Goal: Task Accomplishment & Management: Manage account settings

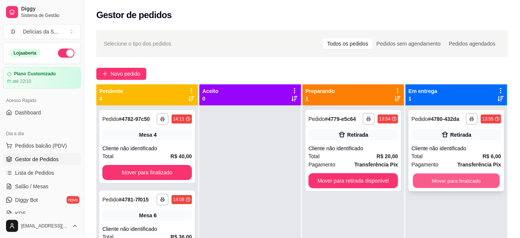
click at [437, 176] on button "Mover para finalizado" at bounding box center [456, 181] width 87 height 15
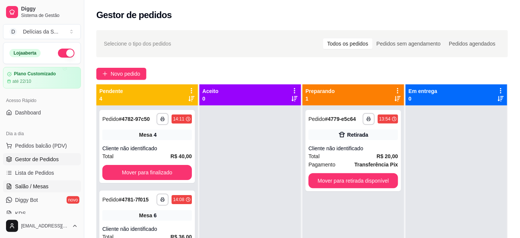
click at [36, 189] on link "Salão / Mesas" at bounding box center [42, 186] width 78 height 12
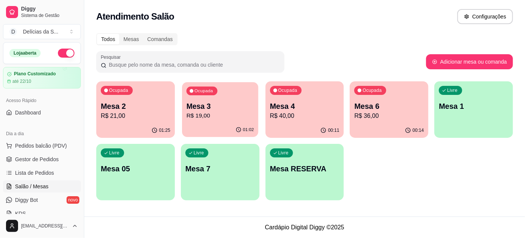
click at [209, 108] on p "Mesa 3" at bounding box center [220, 106] width 67 height 10
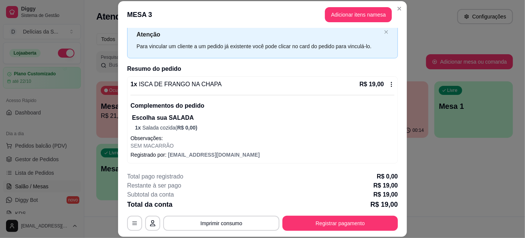
scroll to position [23, 0]
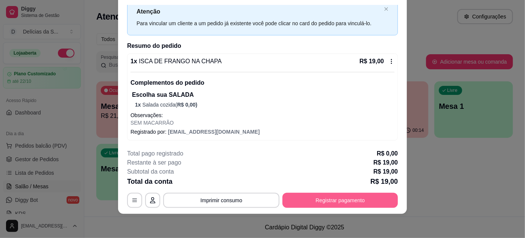
click at [292, 203] on button "Registrar pagamento" at bounding box center [341, 200] width 116 height 15
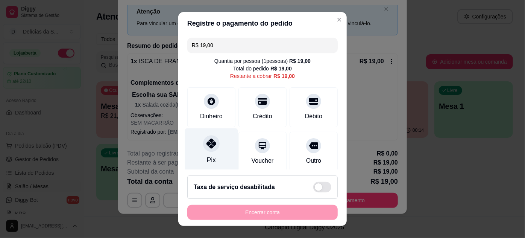
click at [211, 142] on icon at bounding box center [212, 144] width 10 height 10
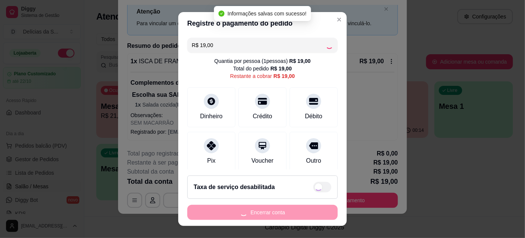
type input "R$ 0,00"
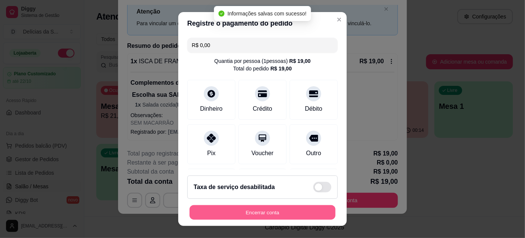
click at [278, 209] on button "Encerrar conta" at bounding box center [263, 212] width 146 height 15
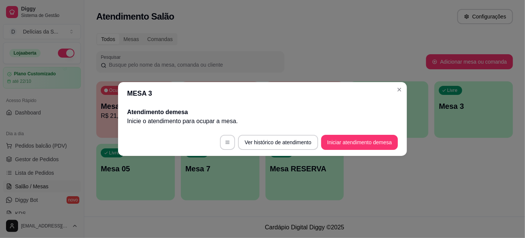
scroll to position [0, 0]
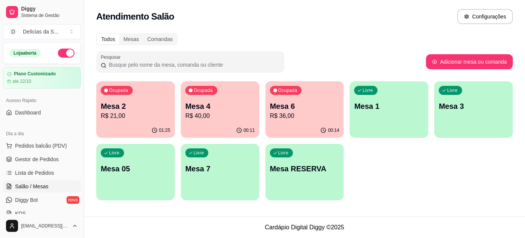
click at [149, 115] on p "R$ 21,00" at bounding box center [136, 115] width 70 height 9
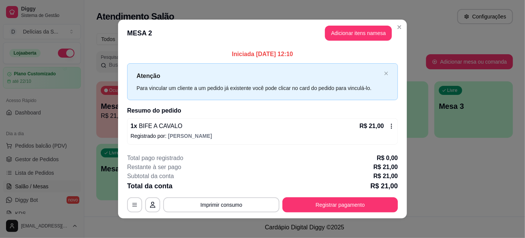
scroll to position [4, 0]
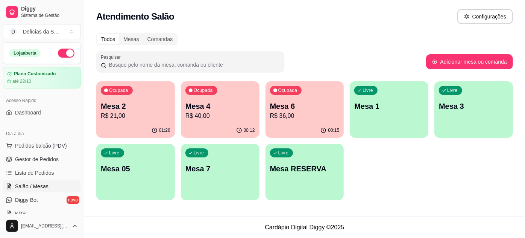
click at [222, 117] on p "R$ 40,00" at bounding box center [221, 115] width 70 height 9
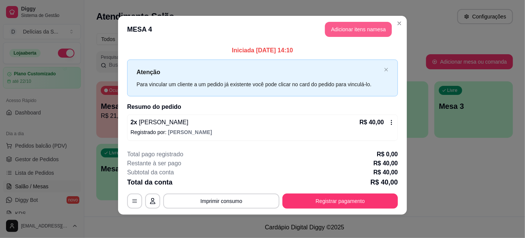
click at [347, 28] on button "Adicionar itens na mesa" at bounding box center [358, 29] width 67 height 15
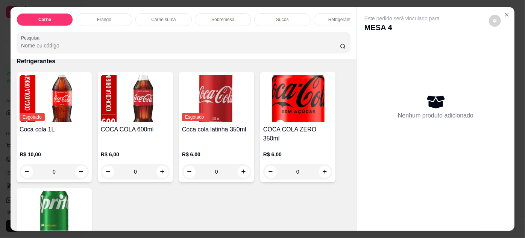
scroll to position [941, 0]
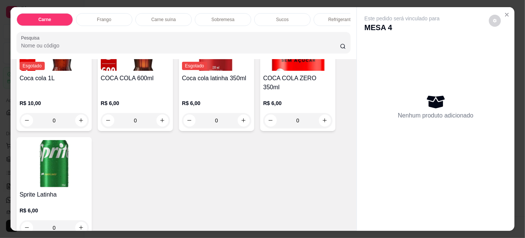
click at [78, 158] on img at bounding box center [54, 163] width 69 height 47
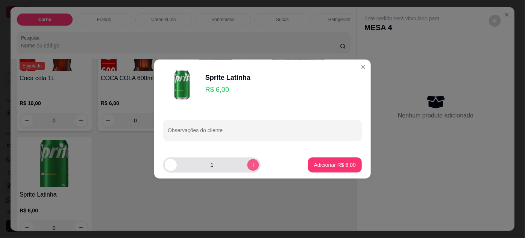
click at [251, 163] on icon "increase-product-quantity" at bounding box center [254, 165] width 6 height 6
type input "2"
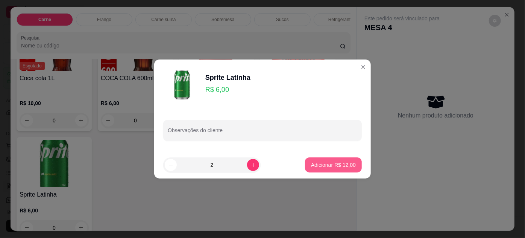
click at [314, 161] on p "Adicionar R$ 12,00" at bounding box center [333, 165] width 45 height 8
type input "2"
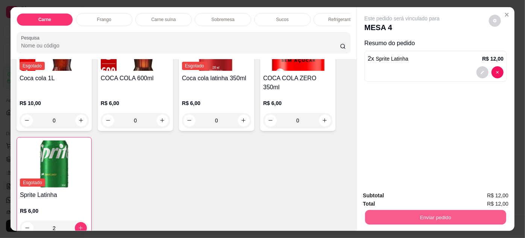
click at [395, 211] on button "Enviar pedido" at bounding box center [435, 217] width 141 height 15
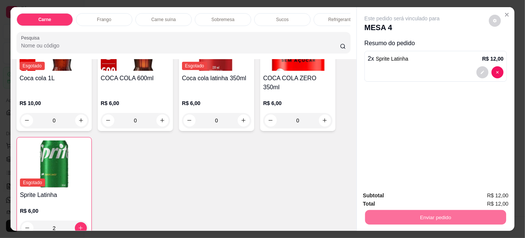
click at [492, 198] on button "Enviar pedido" at bounding box center [489, 196] width 41 height 14
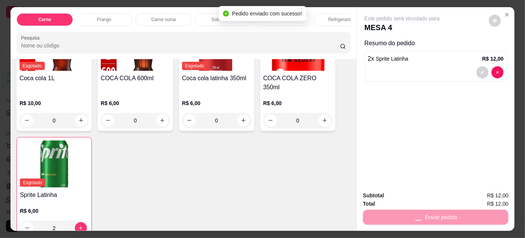
scroll to position [0, 0]
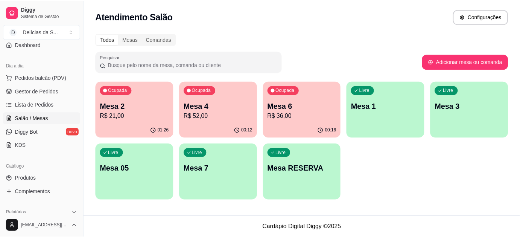
scroll to position [137, 0]
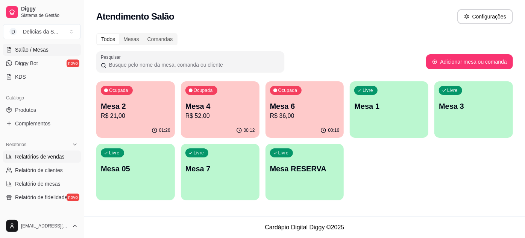
click at [58, 153] on span "Relatórios de vendas" at bounding box center [40, 157] width 50 height 8
select select "ALL"
select select "0"
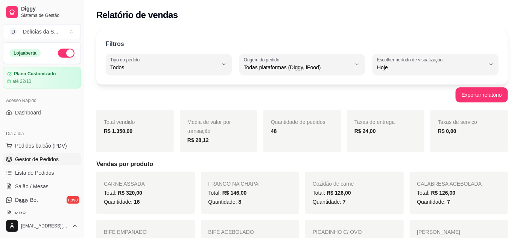
click at [45, 156] on span "Gestor de Pedidos" at bounding box center [37, 159] width 44 height 8
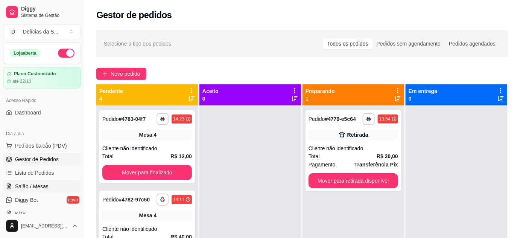
click at [47, 184] on link "Salão / Mesas" at bounding box center [42, 186] width 78 height 12
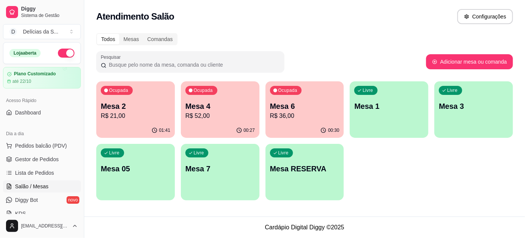
click at [291, 104] on p "Mesa 6" at bounding box center [305, 106] width 70 height 11
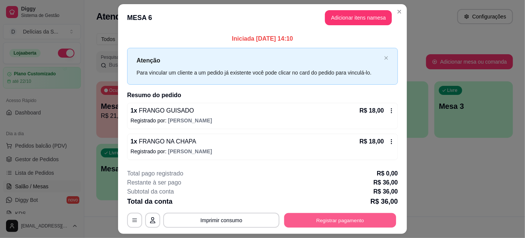
click at [377, 218] on button "Registrar pagamento" at bounding box center [341, 220] width 112 height 15
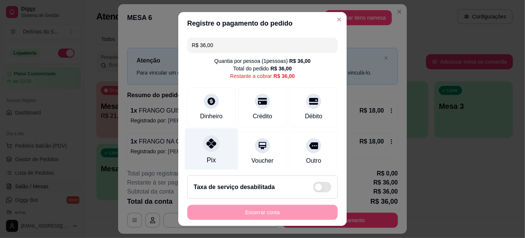
click at [211, 151] on div "Pix" at bounding box center [211, 150] width 53 height 44
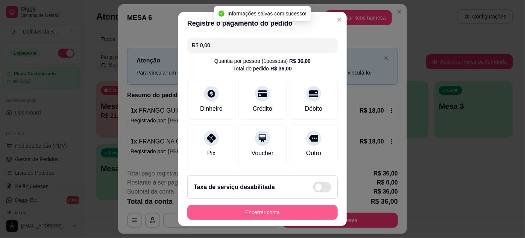
type input "R$ 0,00"
click at [284, 215] on button "Encerrar conta" at bounding box center [263, 212] width 146 height 15
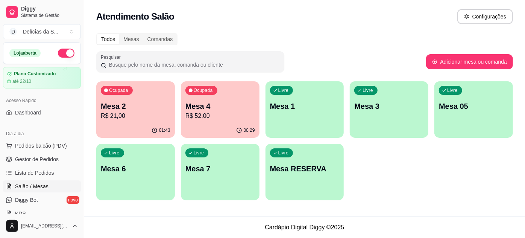
click at [195, 109] on p "Mesa 4" at bounding box center [221, 106] width 70 height 11
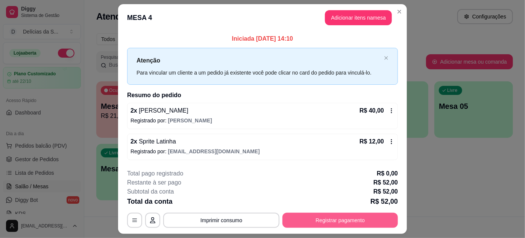
click at [322, 216] on button "Registrar pagamento" at bounding box center [341, 220] width 116 height 15
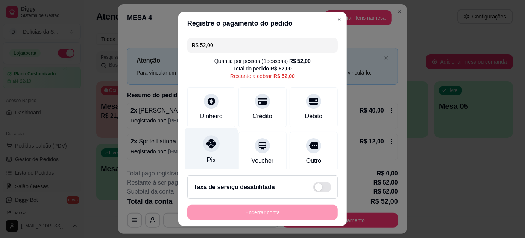
click at [204, 148] on div at bounding box center [211, 143] width 17 height 17
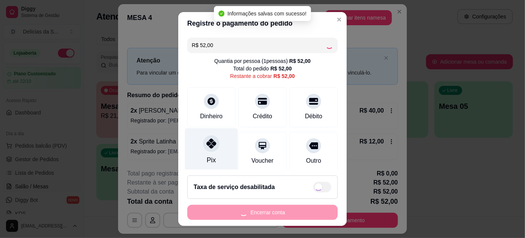
type input "R$ 0,00"
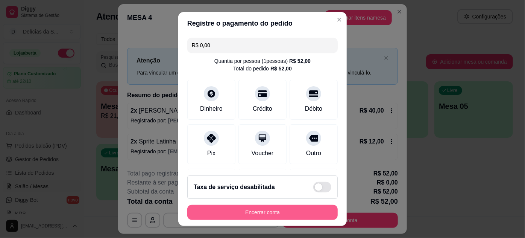
click at [246, 212] on button "Encerrar conta" at bounding box center [262, 212] width 151 height 15
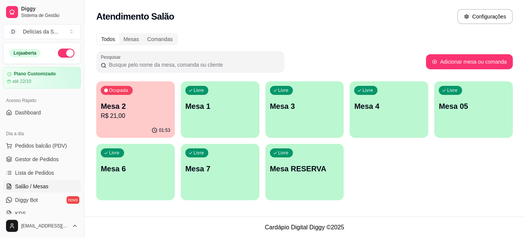
click at [143, 119] on p "R$ 21,00" at bounding box center [136, 115] width 70 height 9
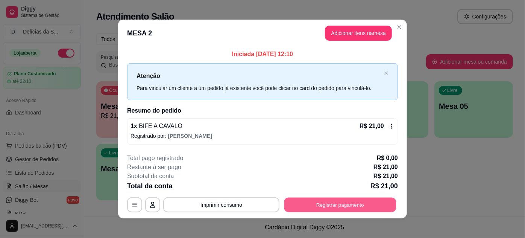
click at [322, 206] on button "Registrar pagamento" at bounding box center [341, 204] width 112 height 15
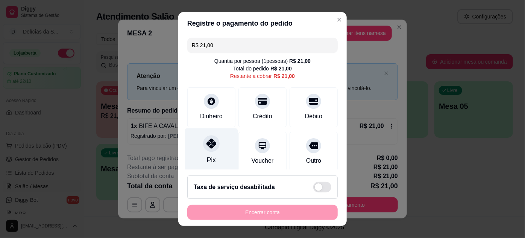
click at [207, 150] on div at bounding box center [211, 143] width 17 height 17
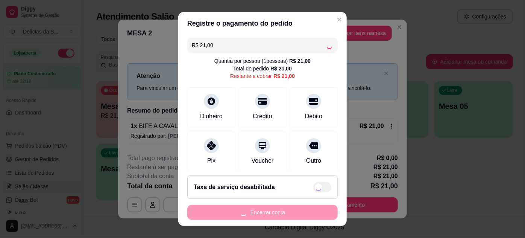
type input "R$ 0,00"
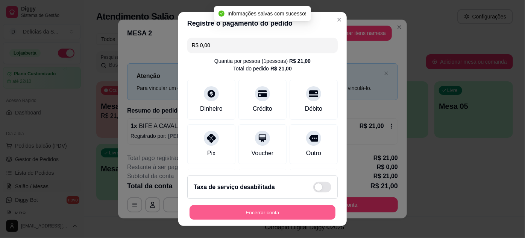
click at [295, 213] on button "Encerrar conta" at bounding box center [263, 212] width 146 height 15
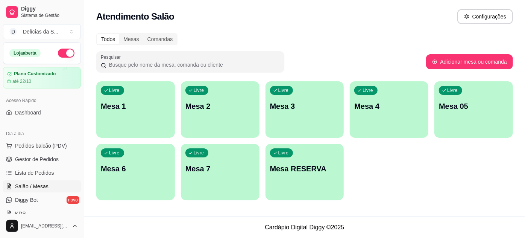
click at [37, 188] on span "Salão / Mesas" at bounding box center [31, 187] width 33 height 8
click at [37, 187] on span "Salão / Mesas" at bounding box center [31, 187] width 33 height 8
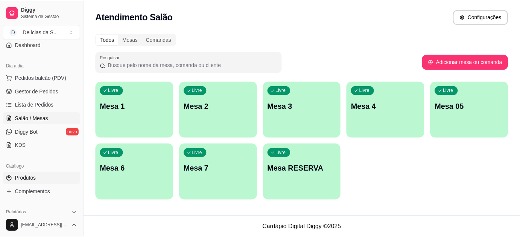
scroll to position [137, 0]
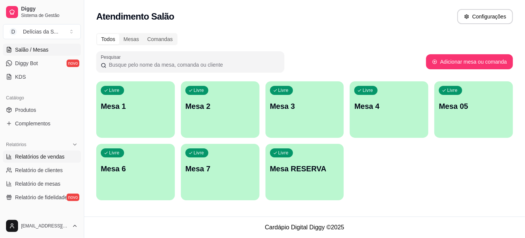
click at [46, 157] on span "Relatórios de vendas" at bounding box center [40, 157] width 50 height 8
select select "ALL"
select select "0"
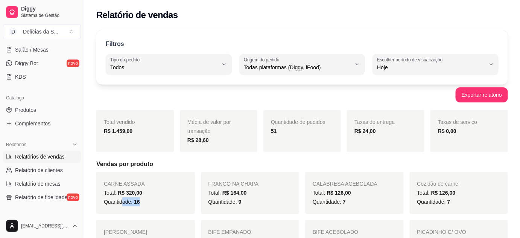
drag, startPoint x: 124, startPoint y: 204, endPoint x: 152, endPoint y: 204, distance: 28.6
click at [152, 204] on div "Quantidade: 16" at bounding box center [146, 201] width 84 height 9
click at [251, 202] on div "Quantidade: 9" at bounding box center [251, 201] width 84 height 9
drag, startPoint x: 340, startPoint y: 202, endPoint x: 350, endPoint y: 202, distance: 10.2
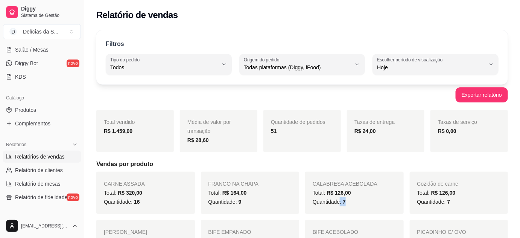
click at [350, 202] on div "Quantidade: 7" at bounding box center [355, 201] width 84 height 9
drag, startPoint x: 444, startPoint y: 203, endPoint x: 451, endPoint y: 203, distance: 6.0
click at [451, 203] on div "Quantidade: 7" at bounding box center [459, 201] width 84 height 9
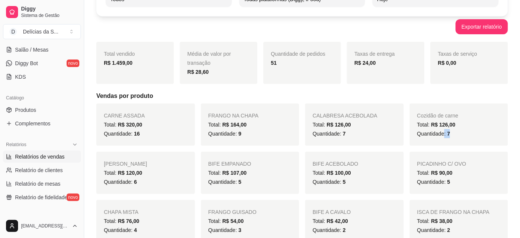
scroll to position [137, 0]
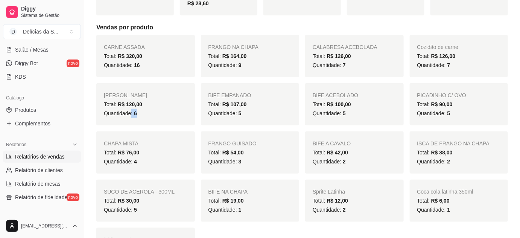
drag, startPoint x: 130, startPoint y: 114, endPoint x: 143, endPoint y: 119, distance: 14.5
click at [143, 119] on div "FRANGO EMPANADO Total: R$ 120,00 Quantidade: 6" at bounding box center [145, 104] width 99 height 42
drag, startPoint x: 231, startPoint y: 114, endPoint x: 245, endPoint y: 120, distance: 14.8
click at [245, 120] on div "BIFE EMPANADO Total: R$ 107,00 Quantidade: 5" at bounding box center [250, 104] width 99 height 42
drag, startPoint x: 341, startPoint y: 111, endPoint x: 347, endPoint y: 113, distance: 6.4
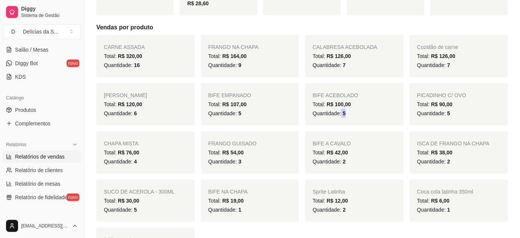
click at [347, 113] on div "Quantidade: 5" at bounding box center [355, 113] width 84 height 9
drag, startPoint x: 441, startPoint y: 113, endPoint x: 452, endPoint y: 115, distance: 11.1
click at [452, 115] on div "Quantidade: 5" at bounding box center [459, 113] width 84 height 9
drag, startPoint x: 130, startPoint y: 161, endPoint x: 148, endPoint y: 162, distance: 18.1
click at [148, 162] on div "Quantidade: 4" at bounding box center [146, 161] width 84 height 9
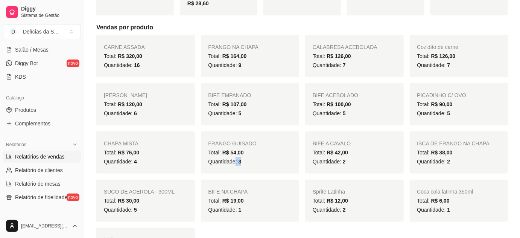
drag, startPoint x: 236, startPoint y: 160, endPoint x: 246, endPoint y: 162, distance: 10.3
click at [242, 162] on div "Quantidade: 3" at bounding box center [251, 161] width 84 height 9
drag, startPoint x: 340, startPoint y: 161, endPoint x: 350, endPoint y: 161, distance: 9.8
click at [350, 161] on div "Quantidade: 2" at bounding box center [355, 161] width 84 height 9
drag, startPoint x: 444, startPoint y: 163, endPoint x: 451, endPoint y: 164, distance: 6.1
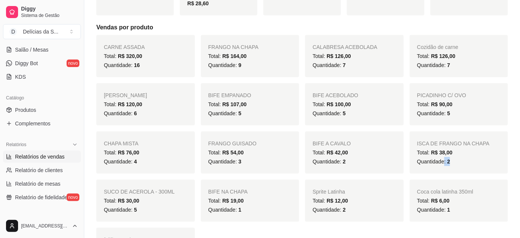
click at [451, 164] on div "Quantidade: 2" at bounding box center [459, 161] width 84 height 9
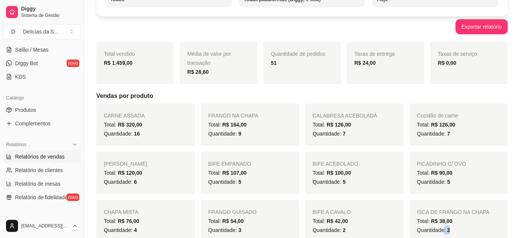
scroll to position [0, 0]
